Goal: Transaction & Acquisition: Purchase product/service

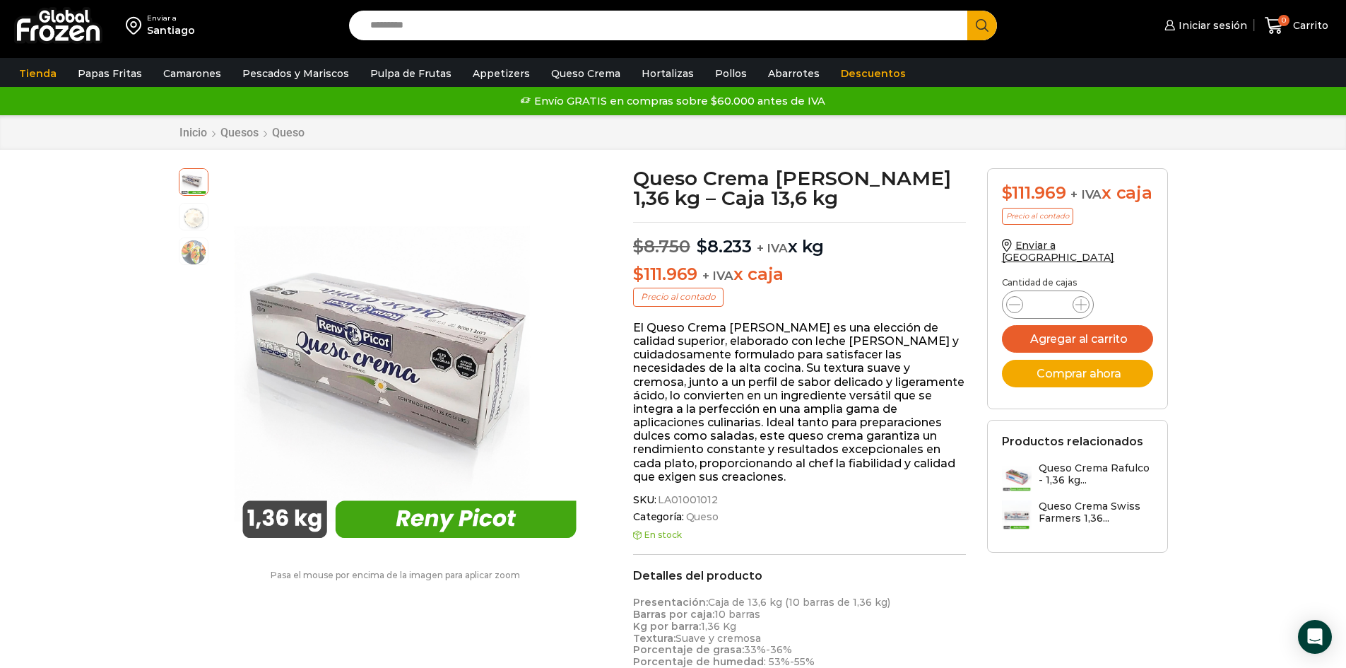
click at [58, 33] on img at bounding box center [58, 25] width 88 height 37
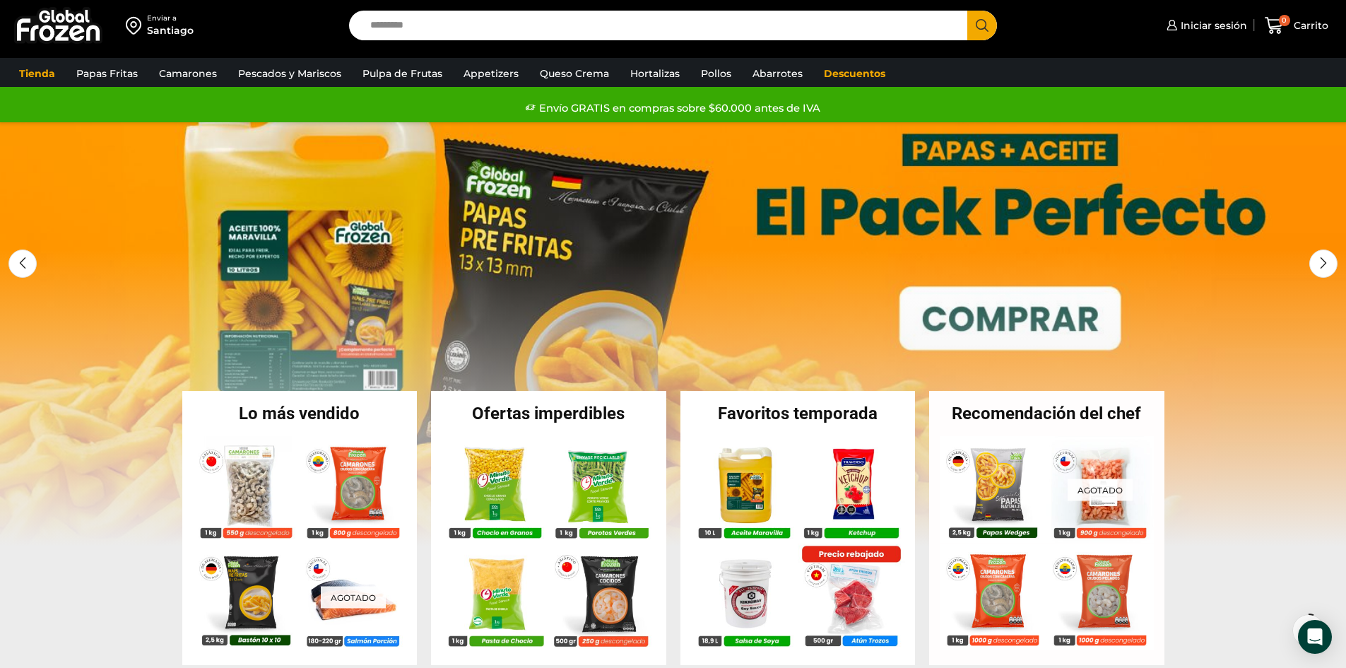
scroll to position [71, 0]
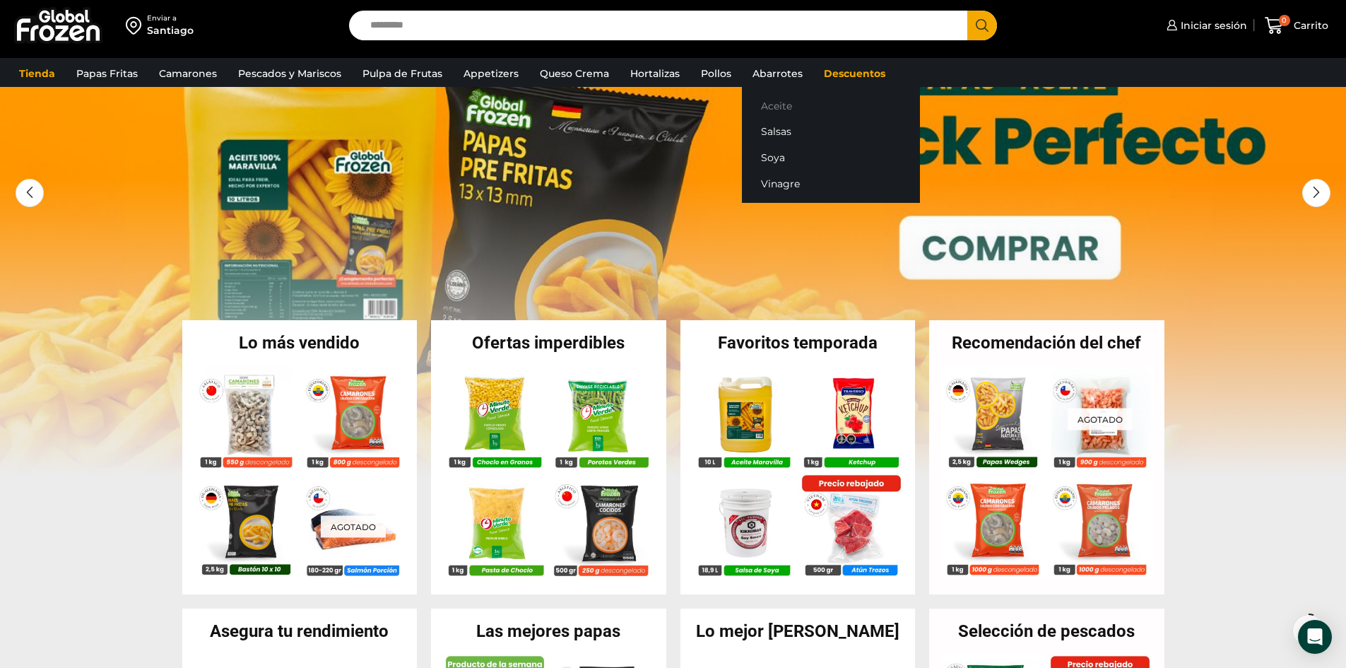
click at [780, 103] on link "Aceite" at bounding box center [831, 106] width 178 height 26
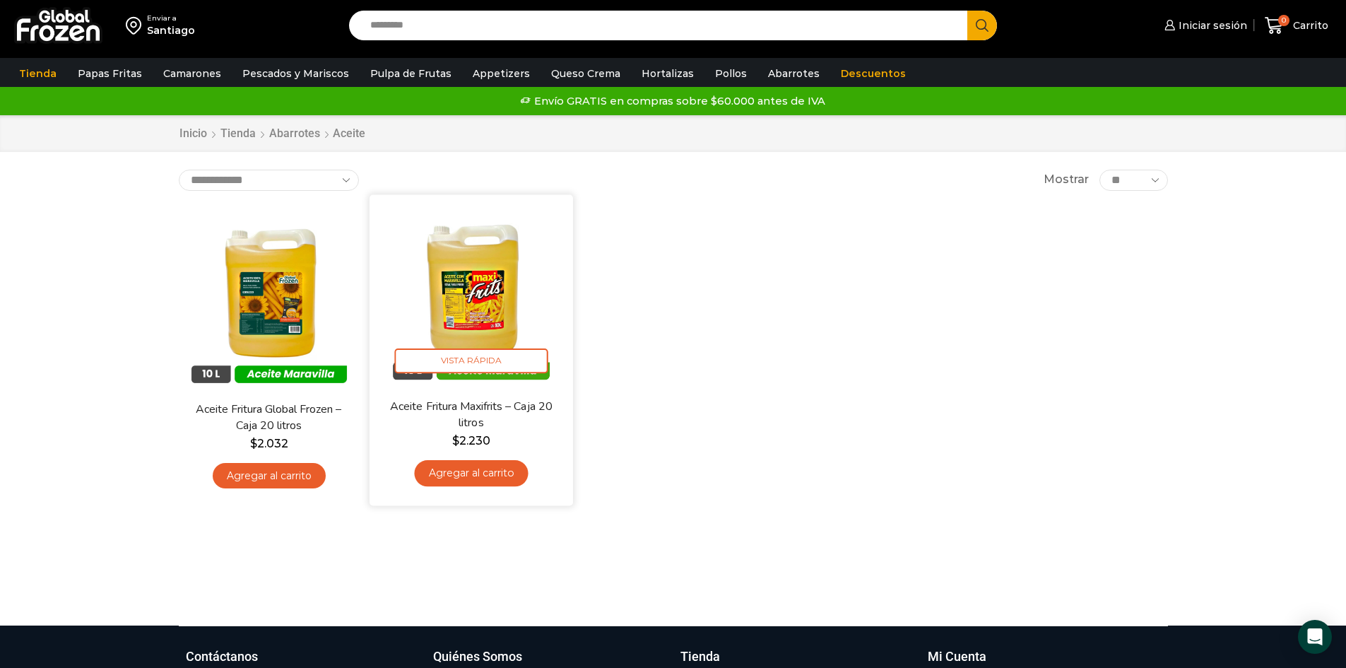
click at [499, 471] on link "Agregar al carrito" at bounding box center [471, 473] width 114 height 26
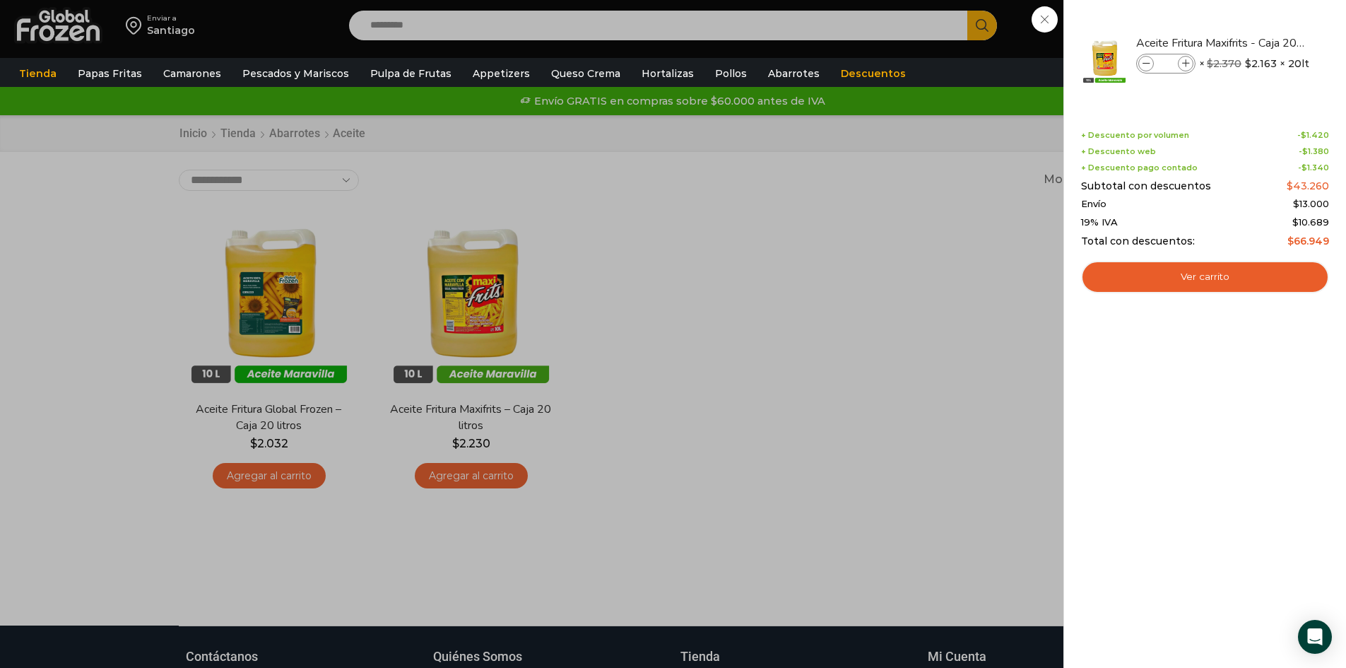
click at [1261, 42] on div "1 Carrito 1 1 Shopping Cart *" at bounding box center [1296, 25] width 71 height 33
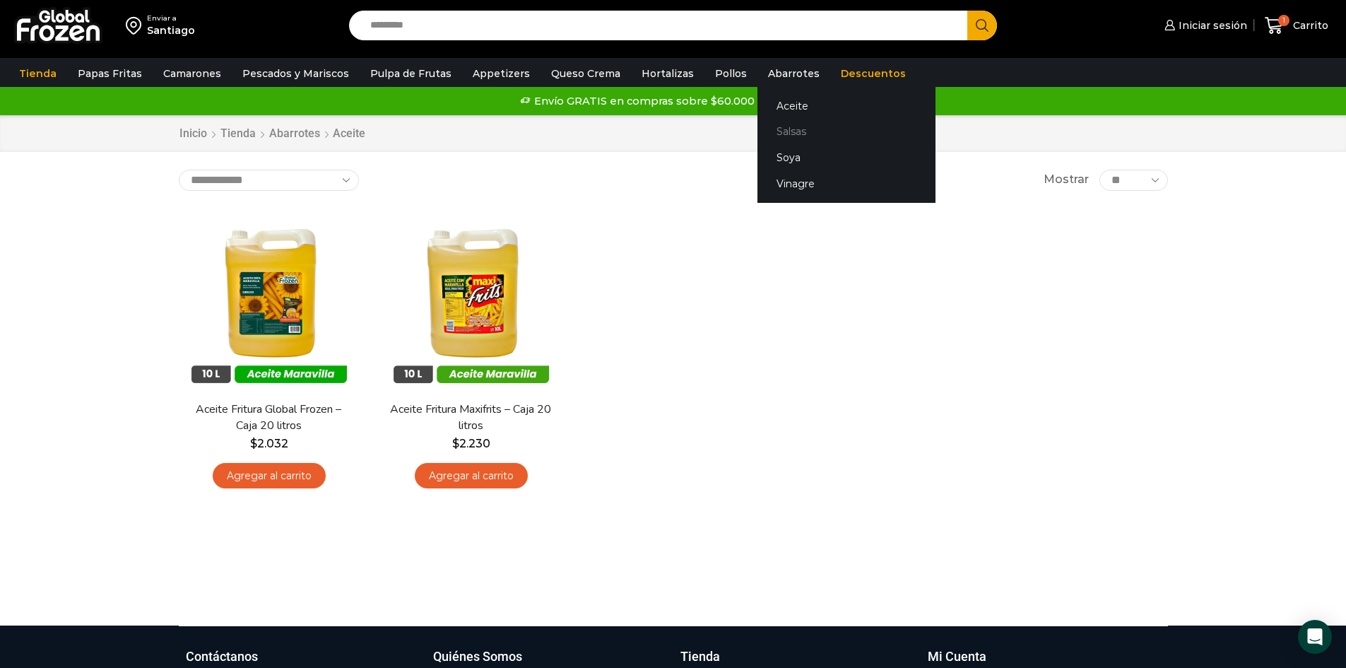
click at [770, 135] on link "Salsas" at bounding box center [847, 132] width 178 height 26
